Goal: Check status: Check status

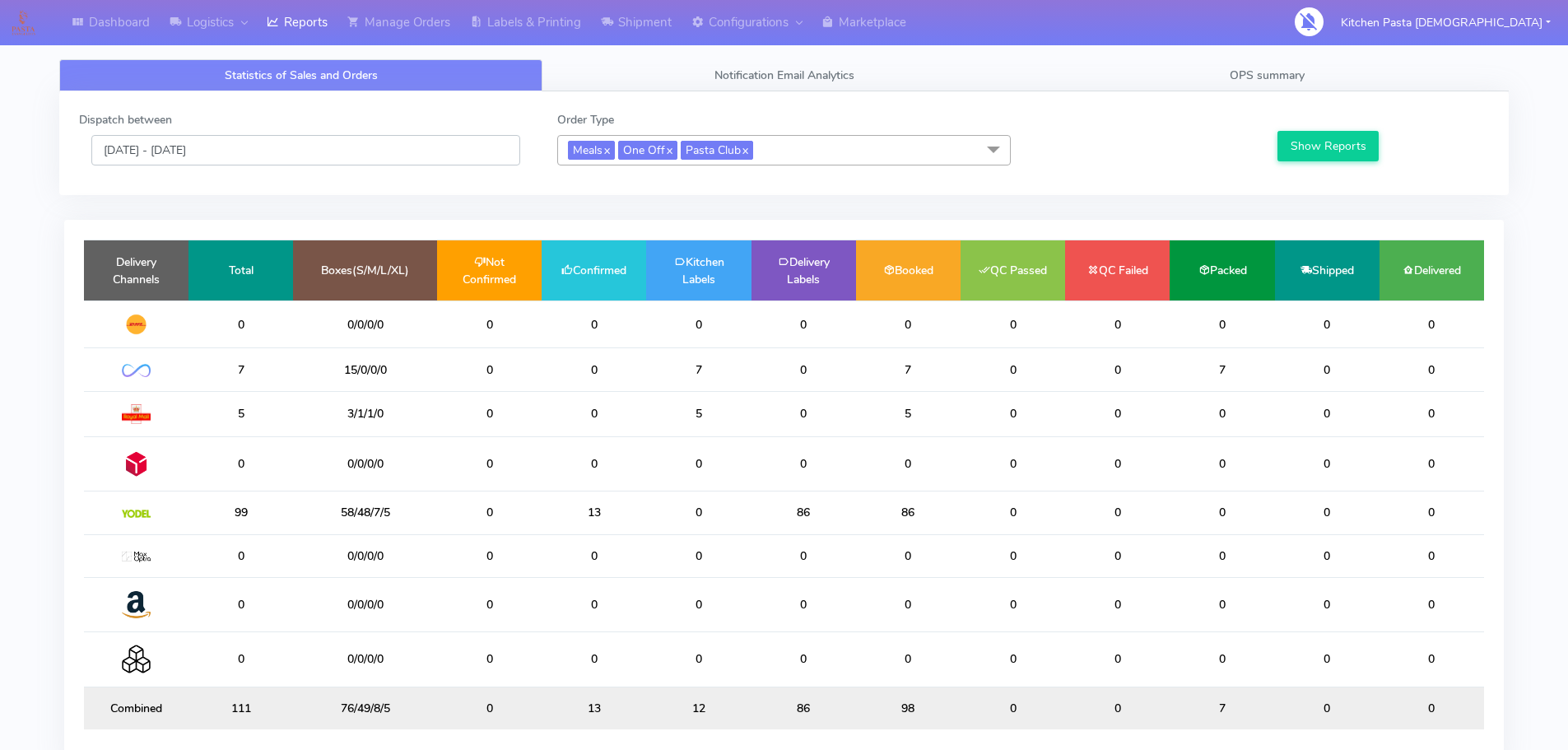
click at [311, 148] on input "[DATE] - [DATE]" at bounding box center [306, 149] width 429 height 30
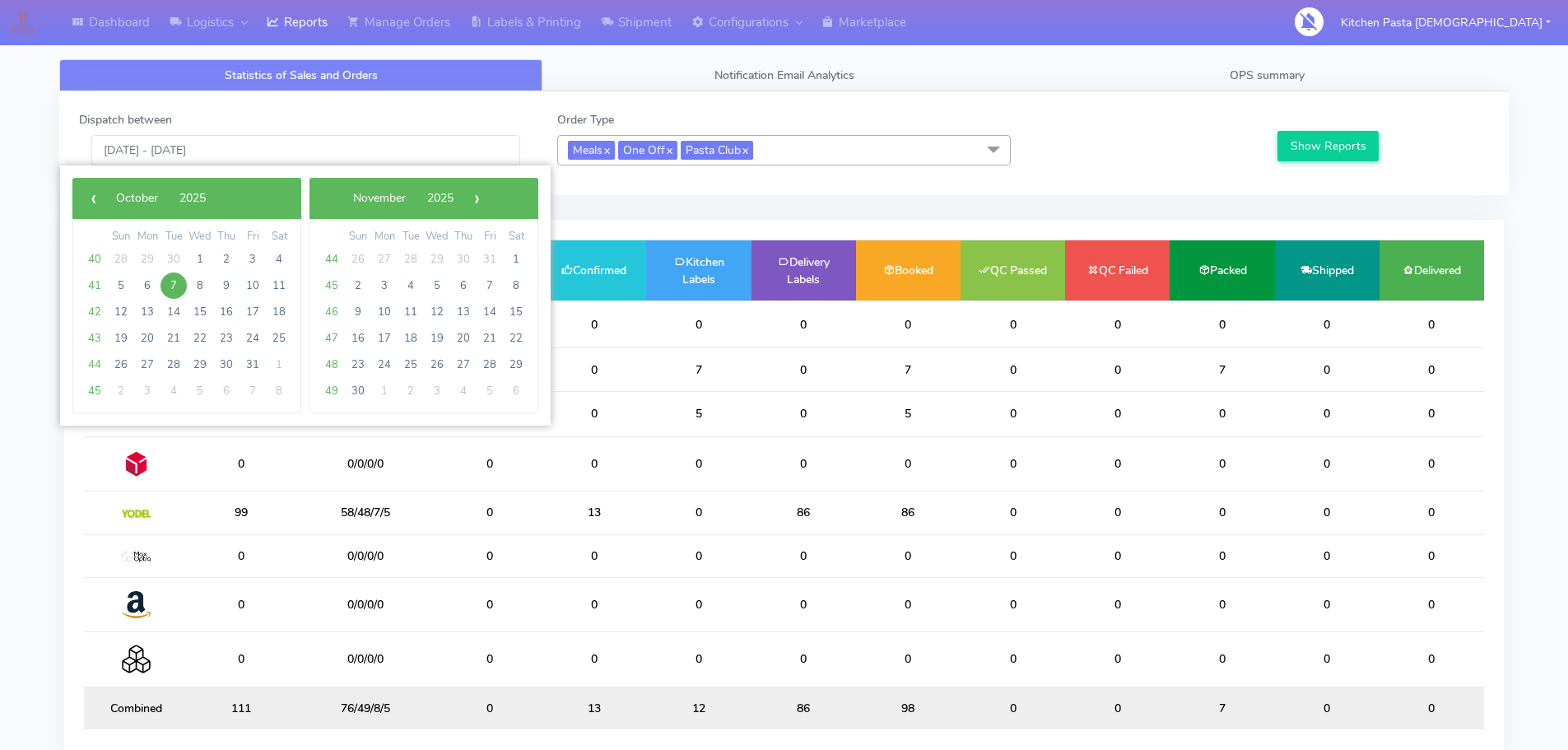
click at [1236, 138] on div at bounding box center [1142, 139] width 239 height 54
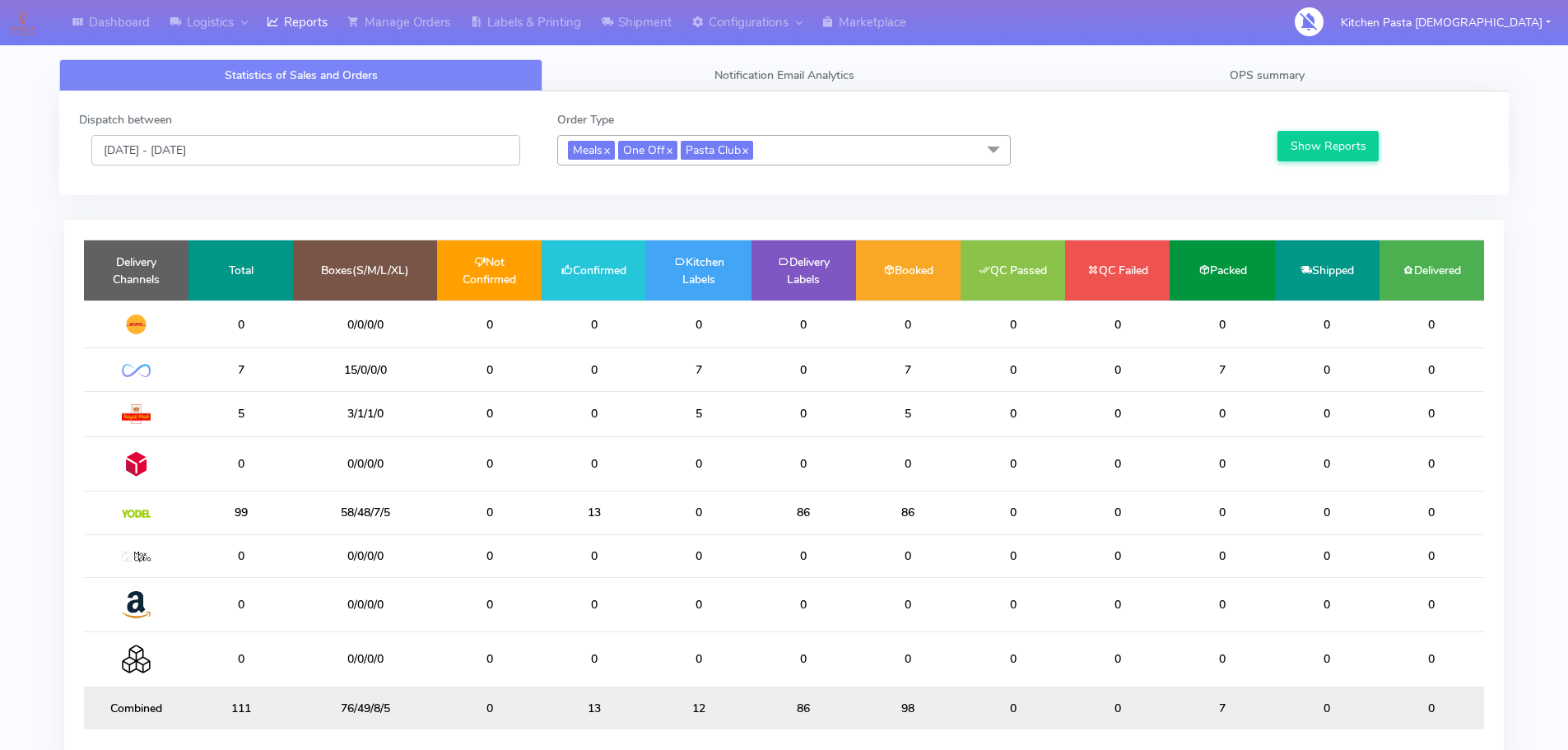
click at [434, 138] on input "[DATE] - [DATE]" at bounding box center [306, 149] width 429 height 30
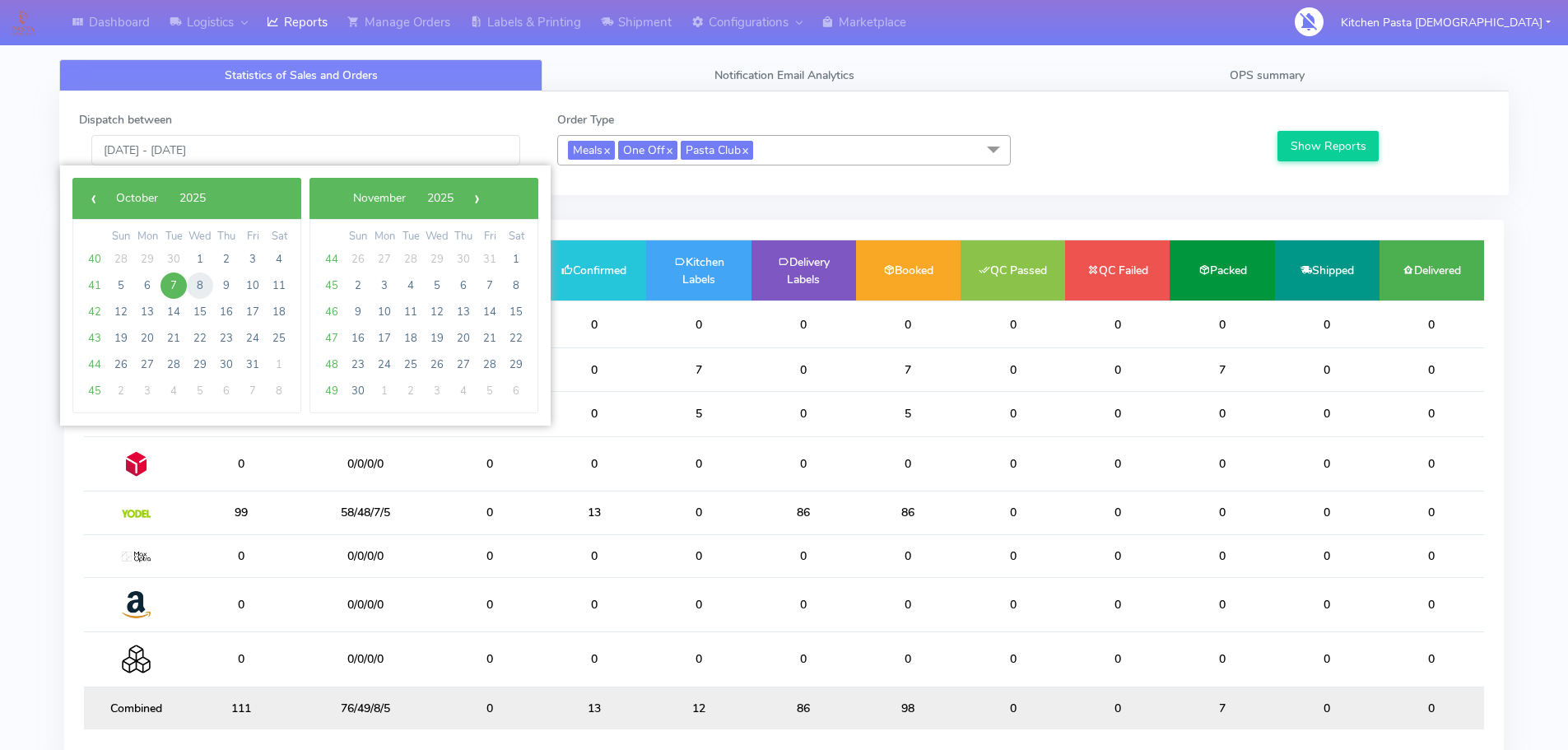
click at [197, 292] on span "8" at bounding box center [200, 285] width 26 height 26
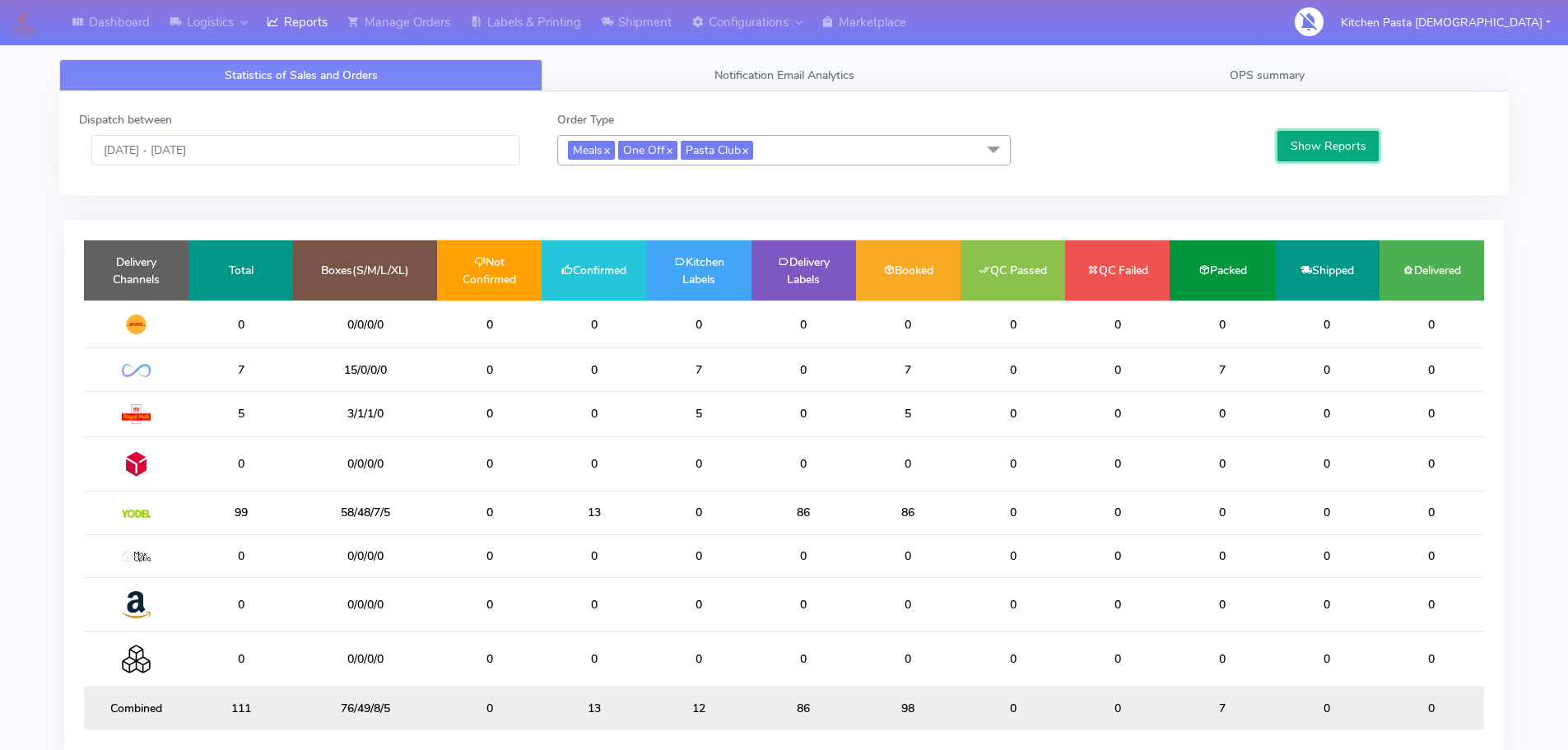
click at [1308, 153] on button "Show Reports" at bounding box center [1327, 146] width 101 height 30
click at [359, 150] on input "08/10/2025 - 08/10/2025" at bounding box center [306, 149] width 429 height 30
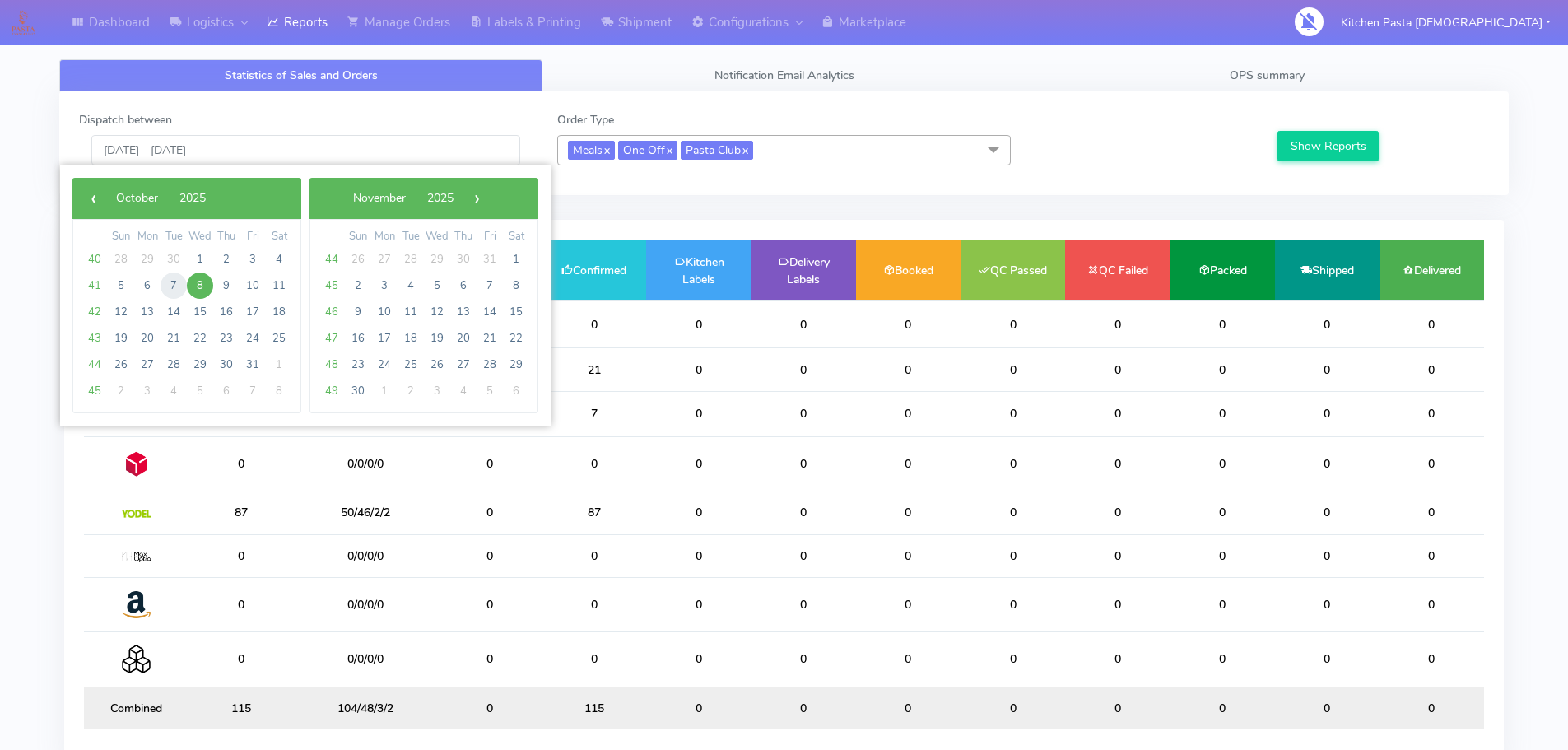
click at [172, 279] on span "7" at bounding box center [173, 285] width 26 height 26
type input "[DATE] - [DATE]"
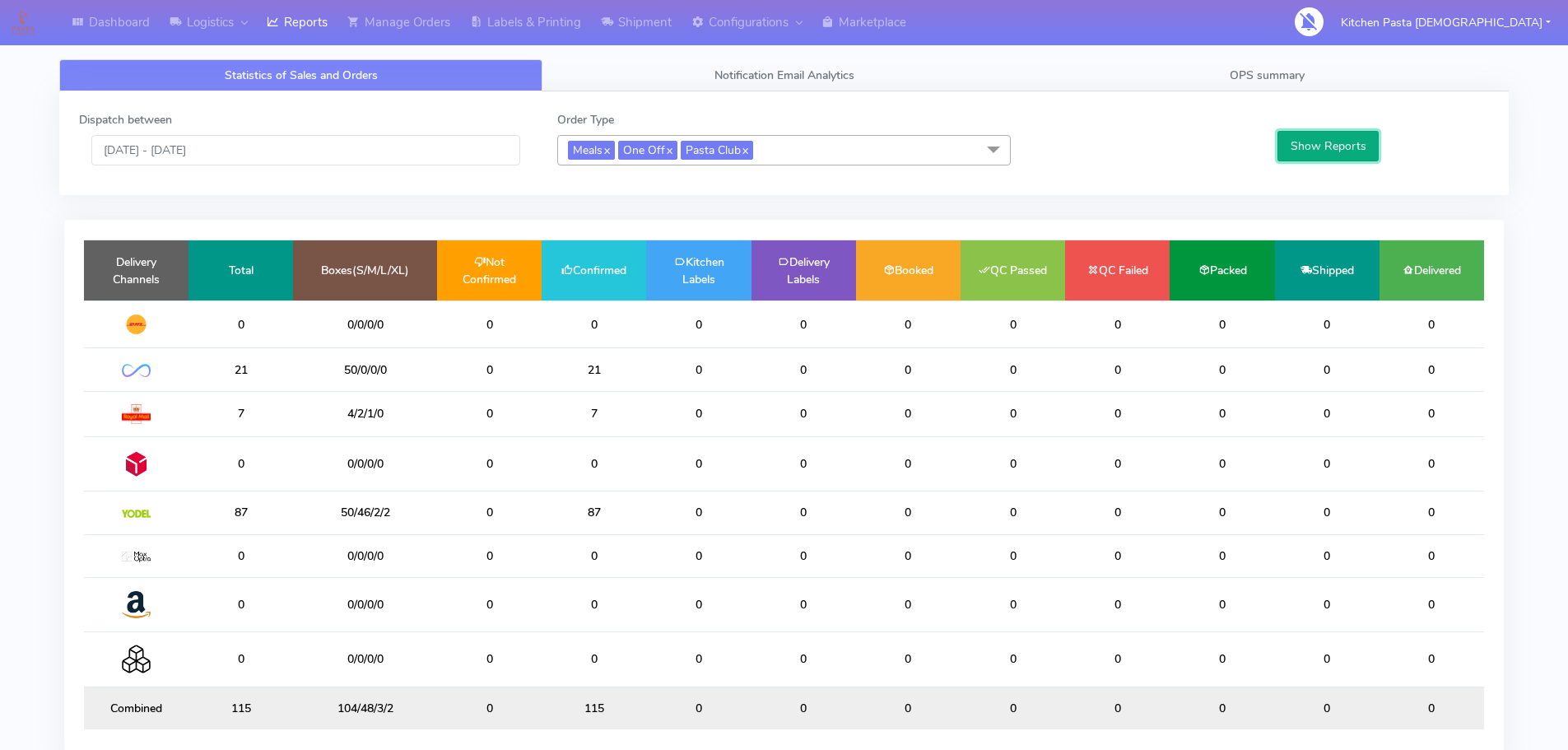
click at [1325, 147] on button "Show Reports" at bounding box center [1327, 146] width 101 height 30
click at [824, 154] on span "Meals x One Off x Pasta Club x" at bounding box center [783, 149] width 453 height 30
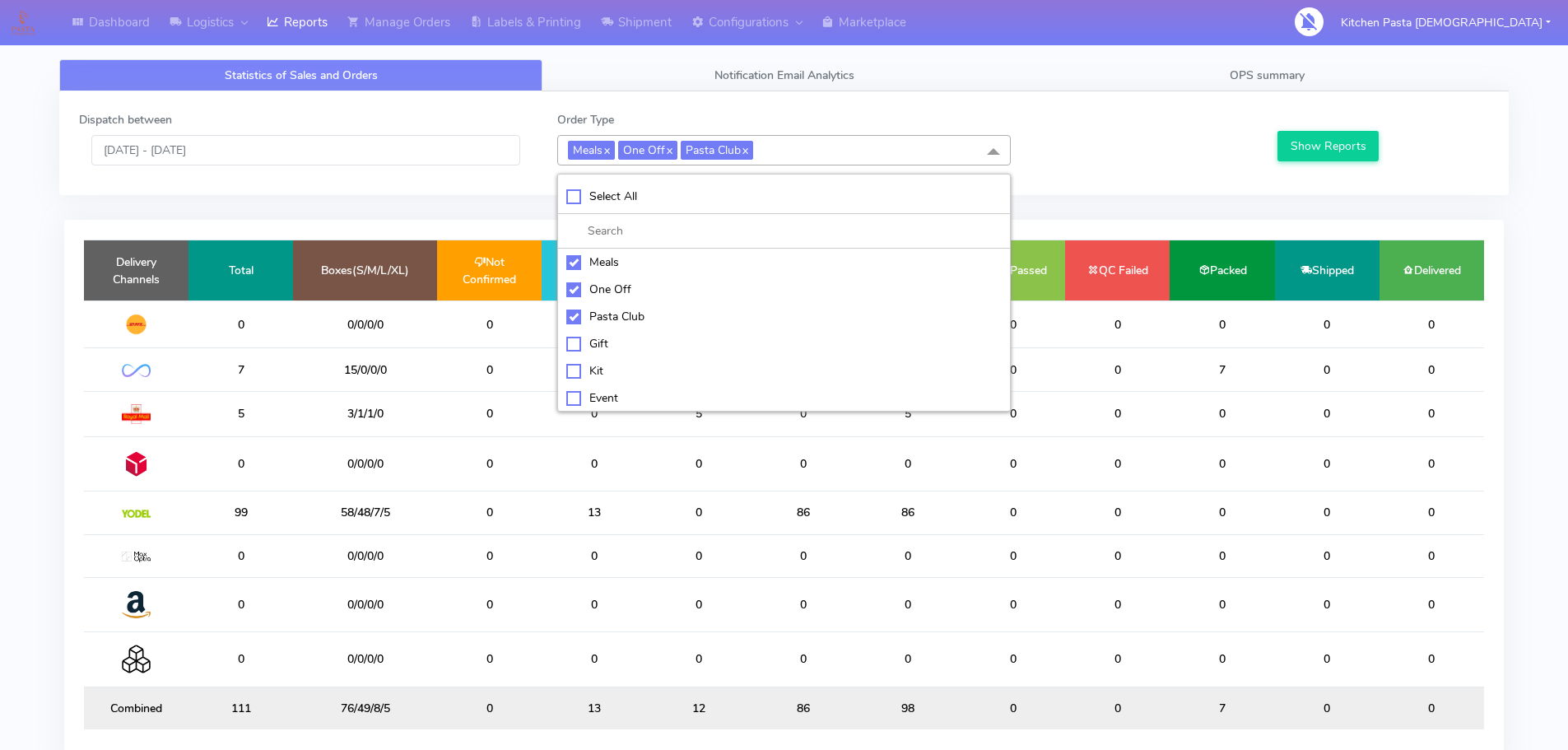
drag, startPoint x: 723, startPoint y: 260, endPoint x: 679, endPoint y: 277, distance: 47.2
click at [725, 263] on div "Meals" at bounding box center [784, 262] width 436 height 17
checkbox input "false"
drag, startPoint x: 653, startPoint y: 283, endPoint x: 618, endPoint y: 323, distance: 53.2
click at [653, 282] on div "One Off" at bounding box center [784, 289] width 436 height 17
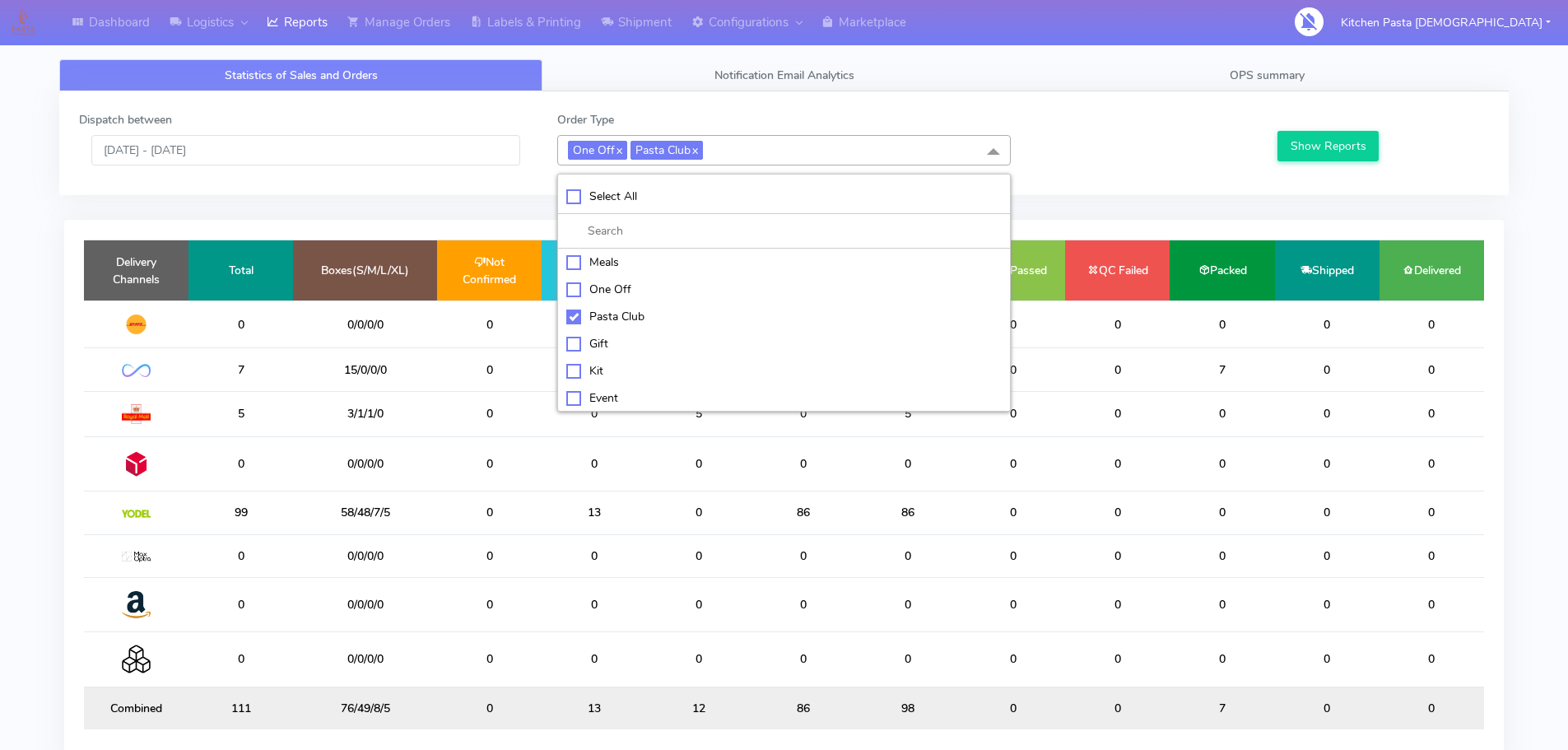
checkbox input "false"
click at [623, 314] on div "Pasta Club" at bounding box center [784, 316] width 436 height 17
checkbox input "false"
click at [621, 366] on div "Kit" at bounding box center [784, 369] width 436 height 17
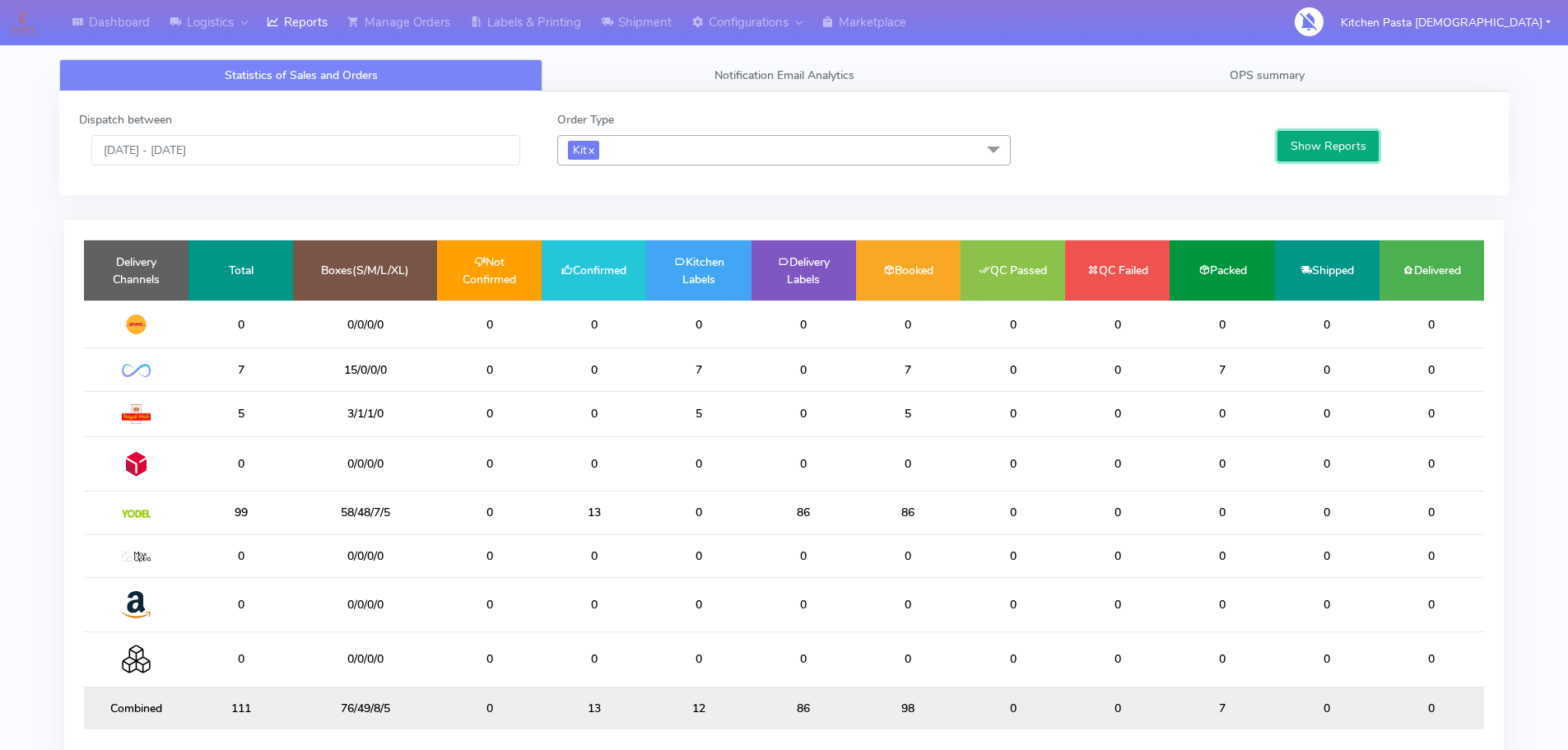
click at [1298, 148] on button "Show Reports" at bounding box center [1327, 146] width 101 height 30
click at [678, 153] on span "Kit x" at bounding box center [783, 149] width 453 height 30
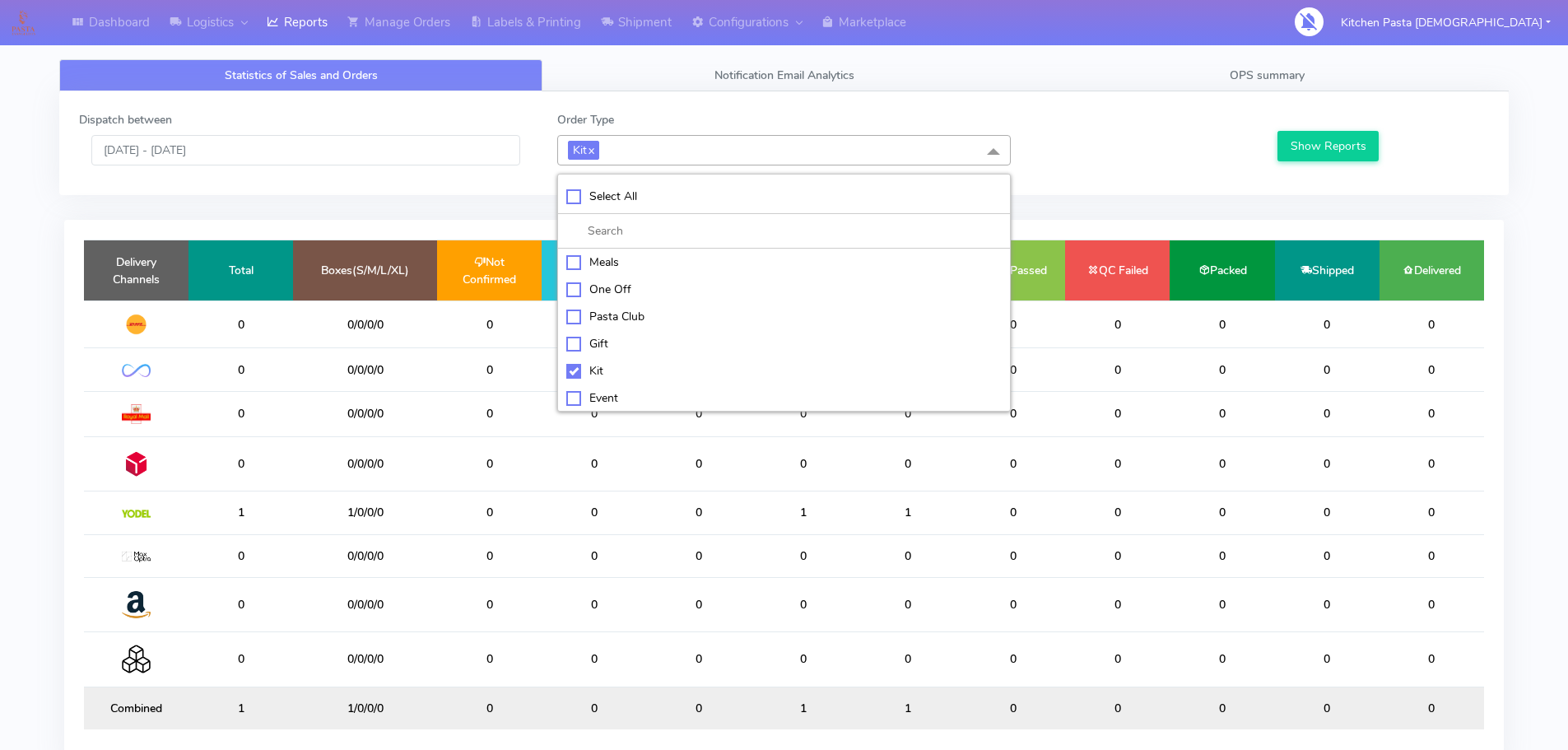
click at [573, 373] on div "Kit" at bounding box center [784, 371] width 436 height 17
checkbox input "false"
